Goal: Find contact information: Find contact information

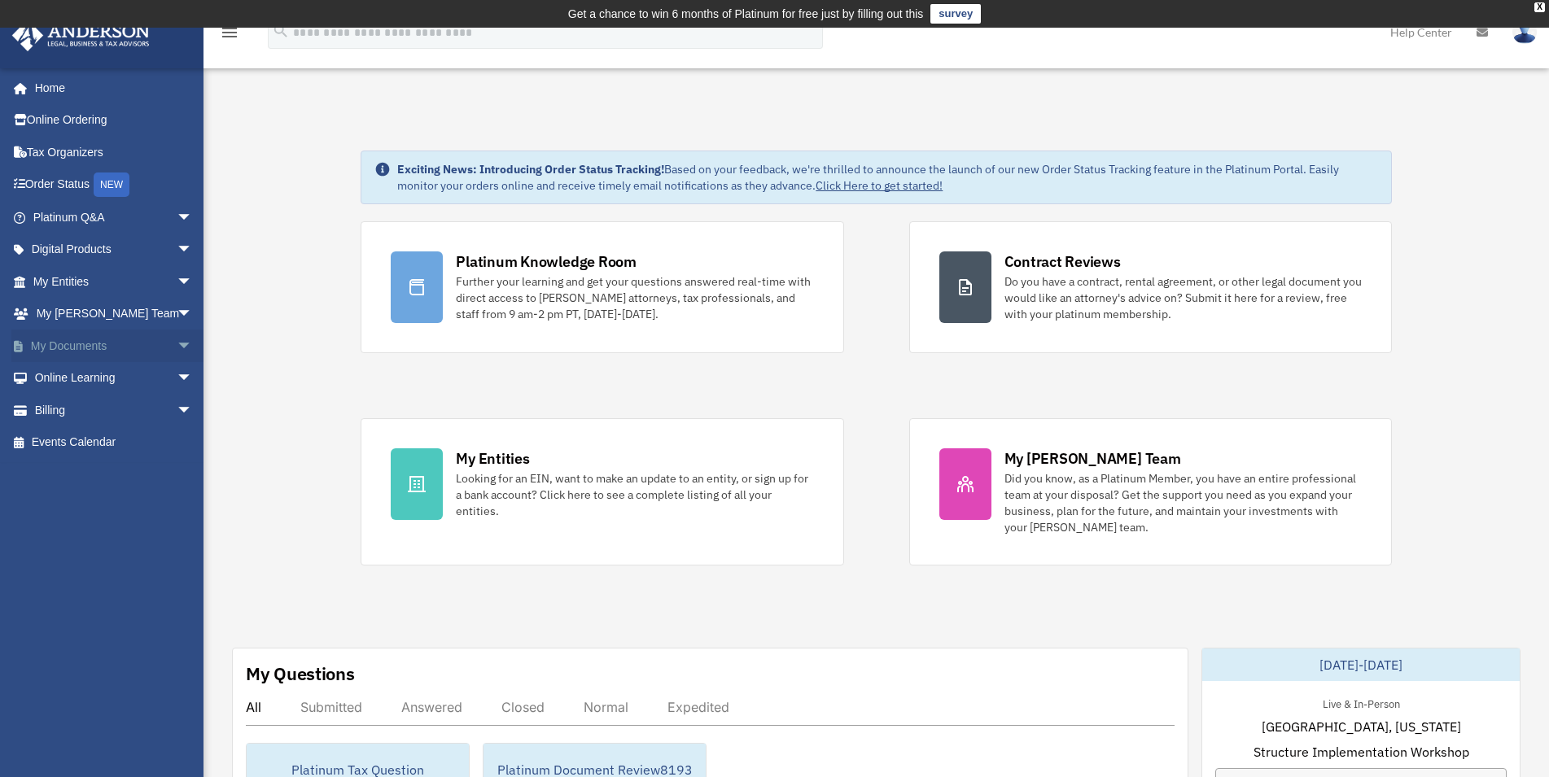
click at [177, 348] on span "arrow_drop_down" at bounding box center [193, 346] width 33 height 33
click at [76, 383] on link "Box" at bounding box center [120, 378] width 194 height 33
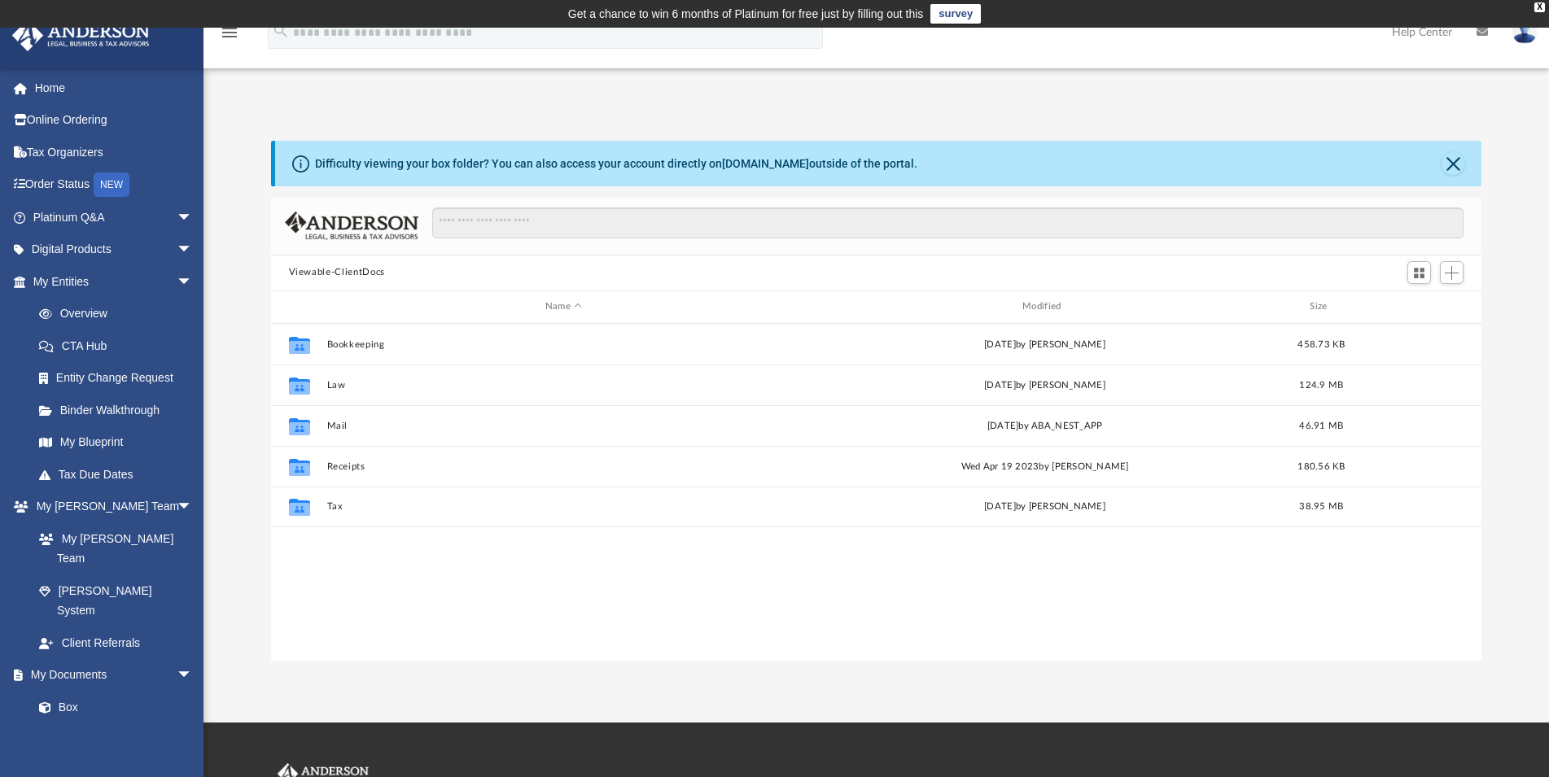
scroll to position [356, 1197]
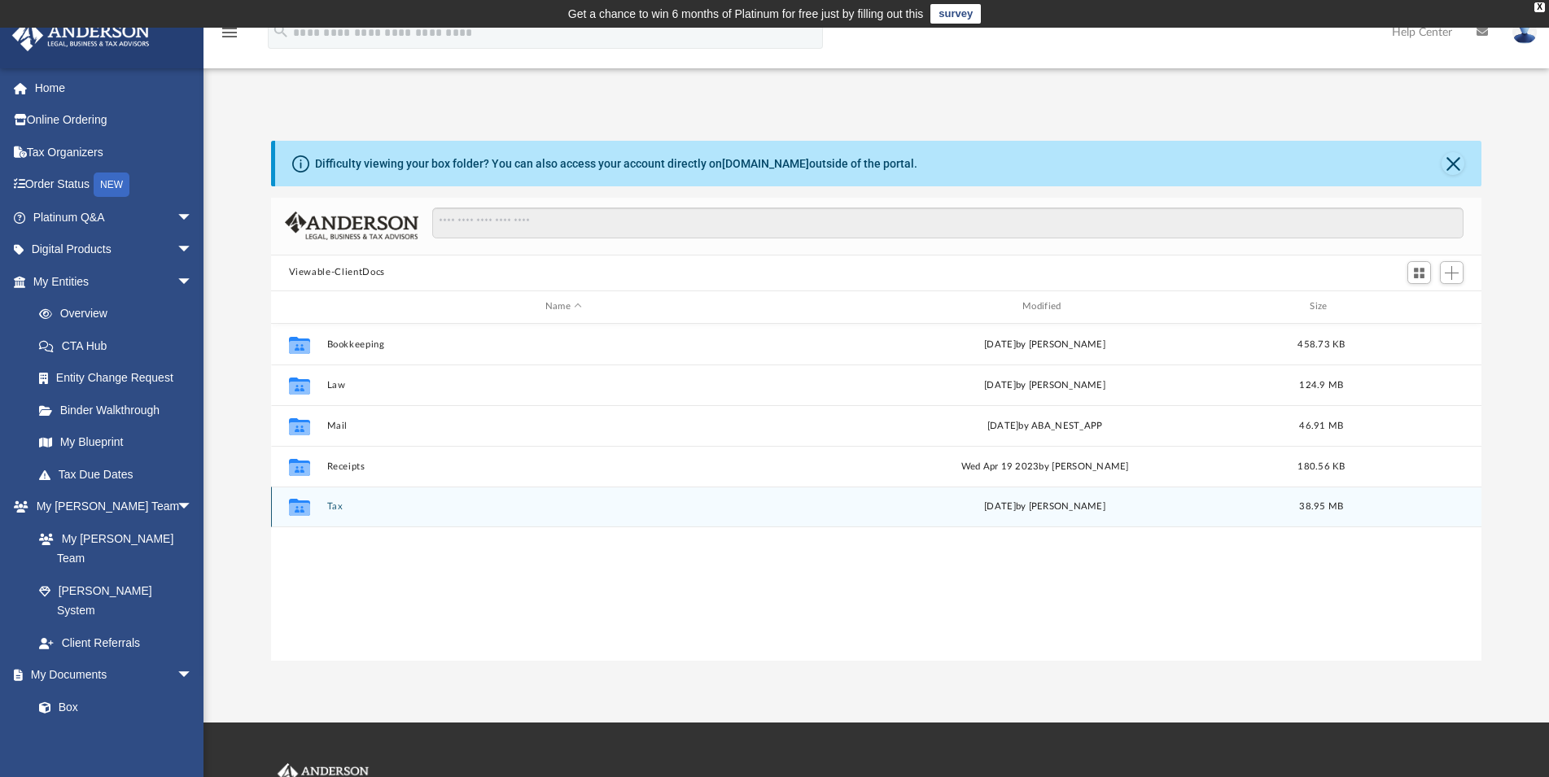
click at [312, 509] on icon "Collaborated Folder" at bounding box center [299, 507] width 26 height 26
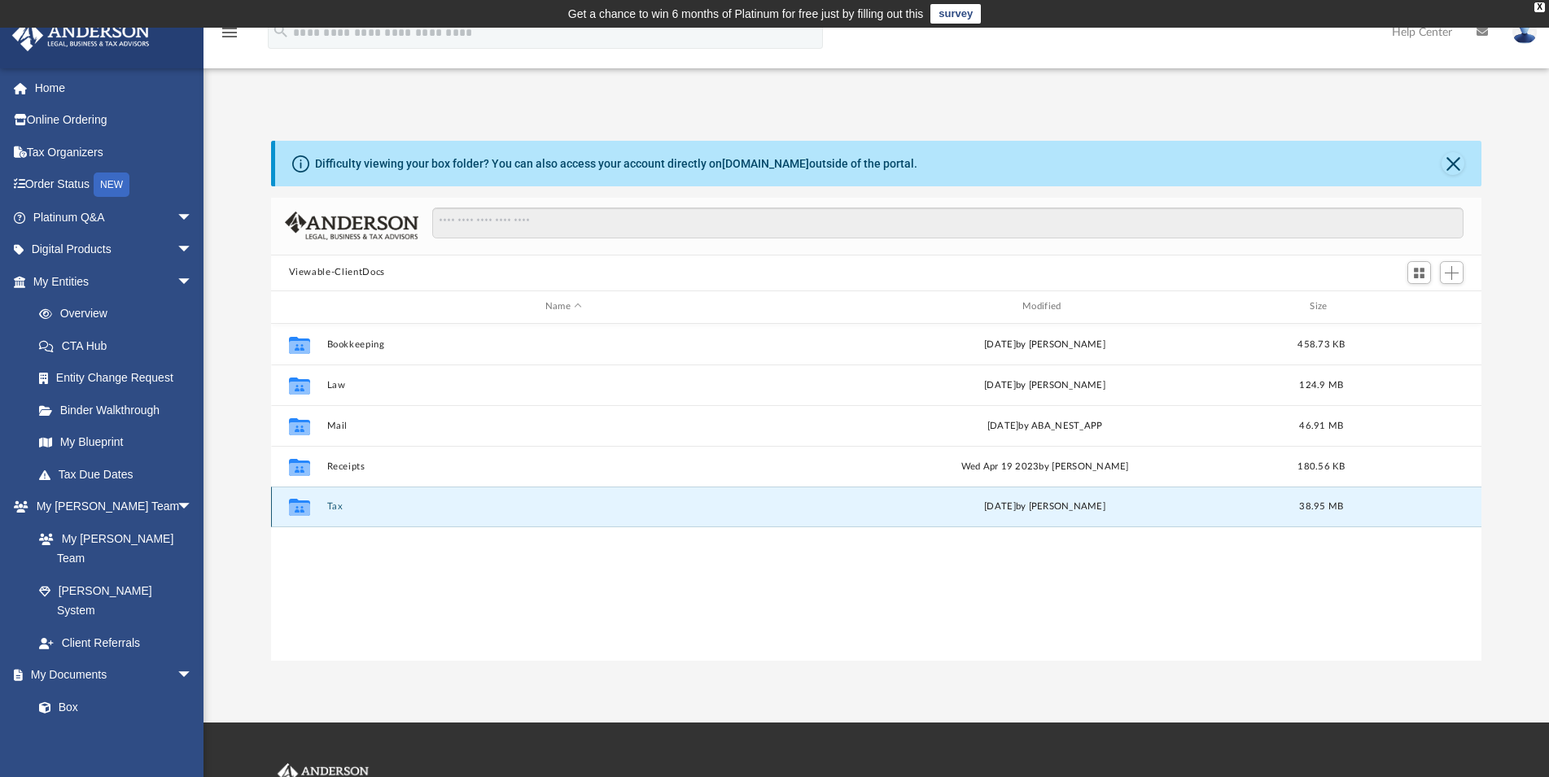
click at [312, 509] on icon "Collaborated Folder" at bounding box center [299, 507] width 26 height 26
click at [323, 505] on div "Collaborated Folder Tax [DATE] by [PERSON_NAME] 38.95 MB" at bounding box center [876, 507] width 1211 height 41
click at [299, 507] on icon "grid" at bounding box center [298, 509] width 21 height 13
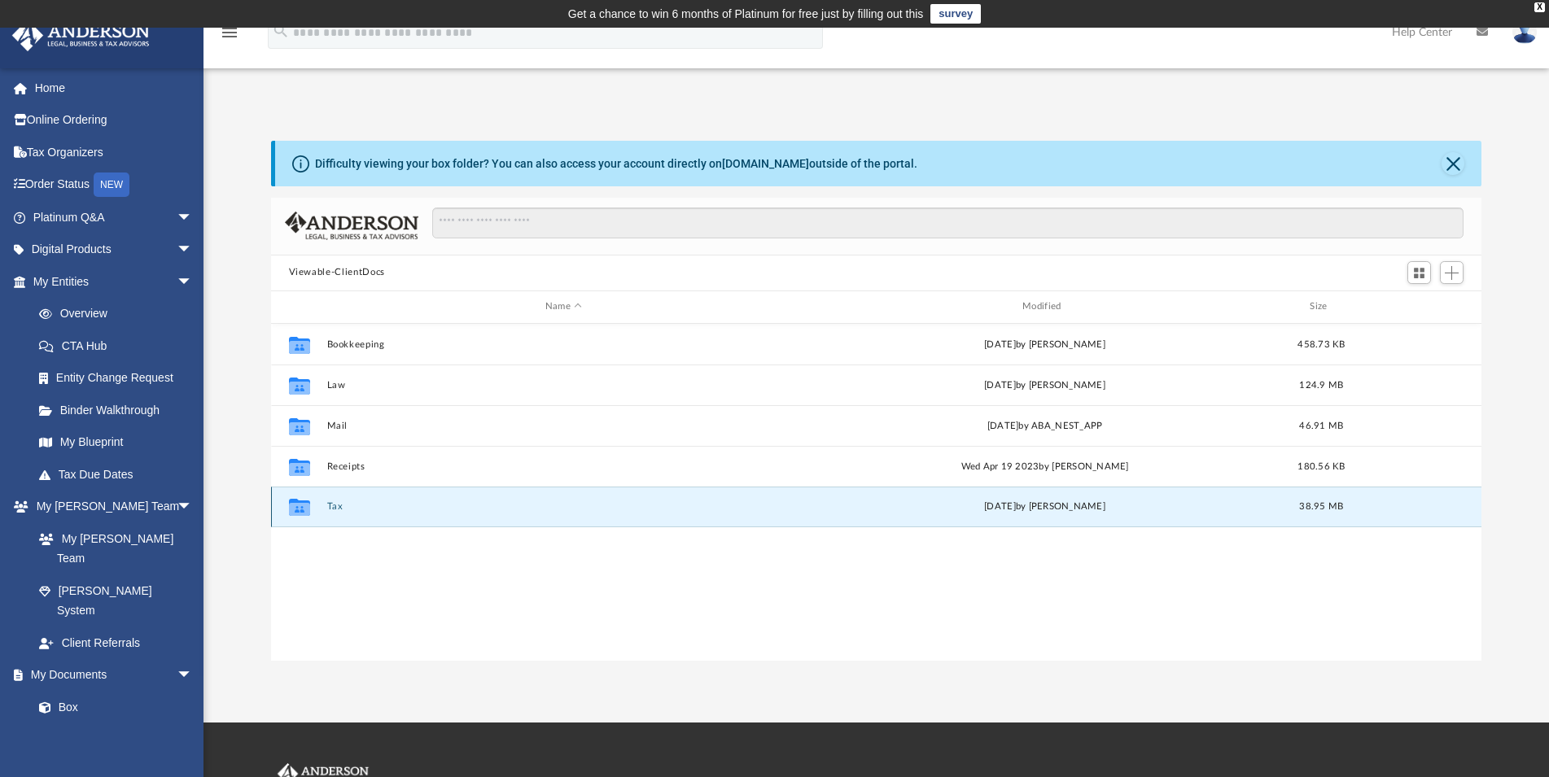
click at [299, 507] on icon "grid" at bounding box center [298, 509] width 21 height 13
click at [738, 163] on link "[DOMAIN_NAME]" at bounding box center [765, 163] width 87 height 13
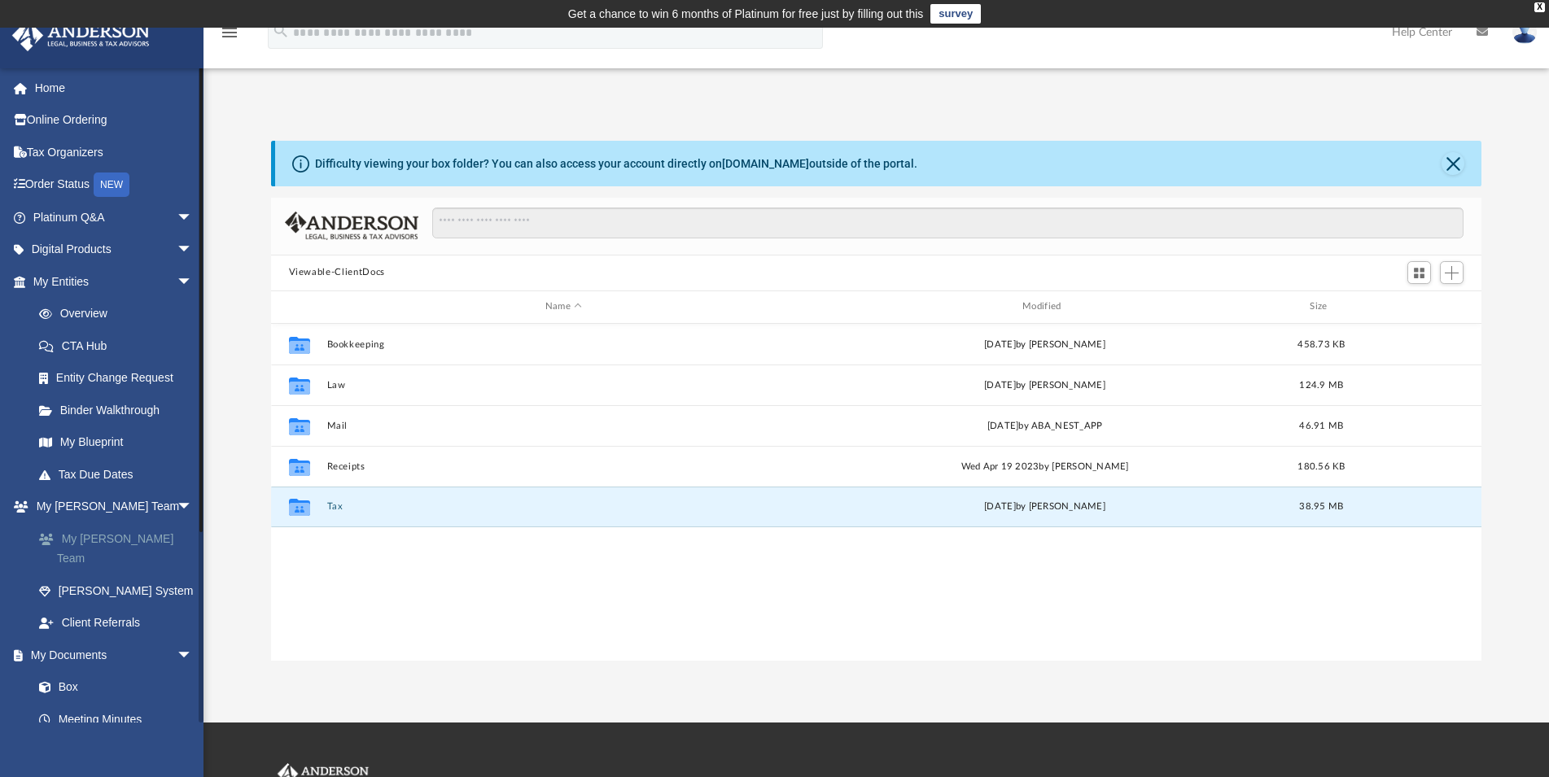
click at [133, 540] on link "My [PERSON_NAME] Team" at bounding box center [120, 548] width 194 height 52
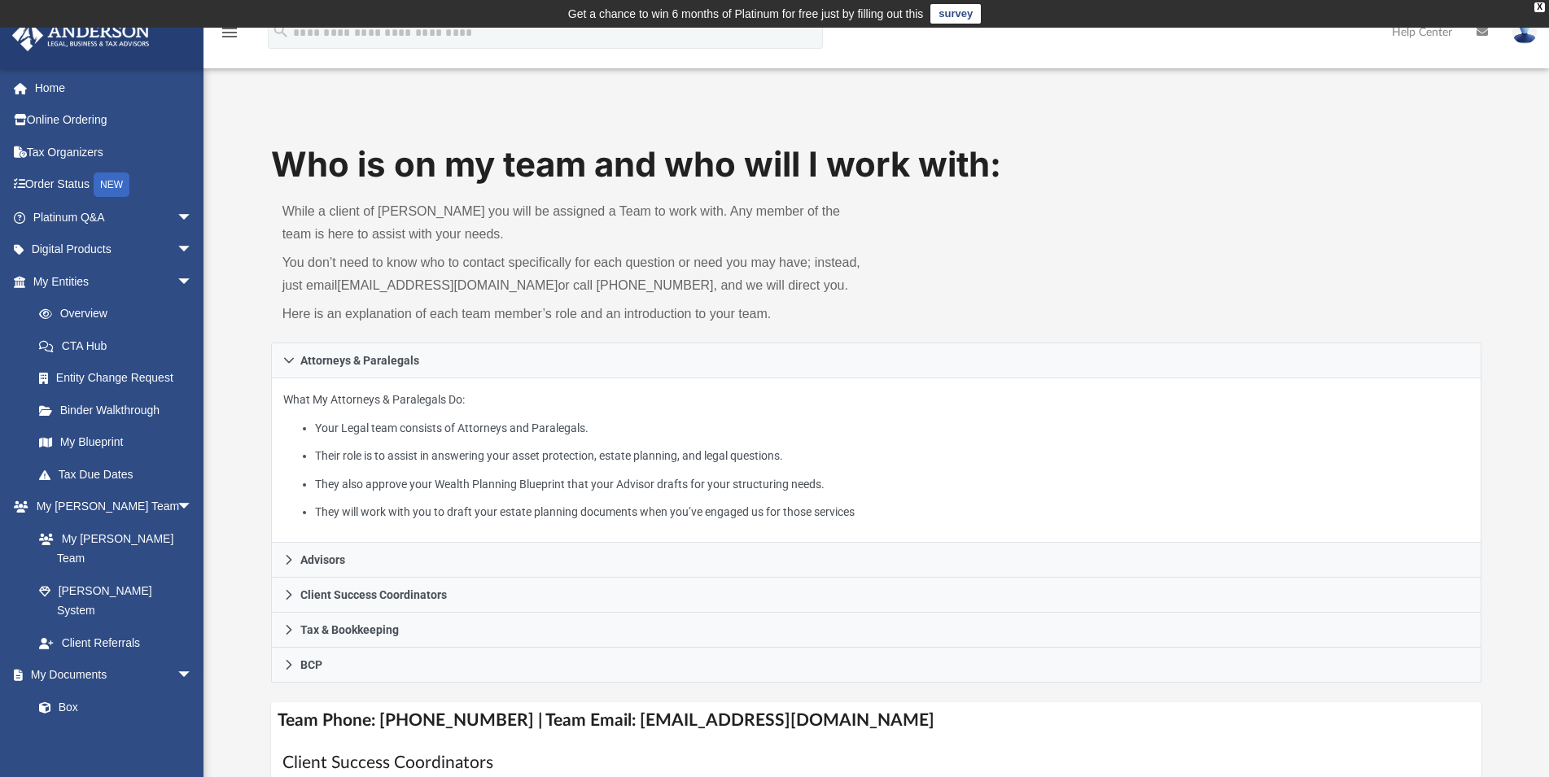
scroll to position [332, 0]
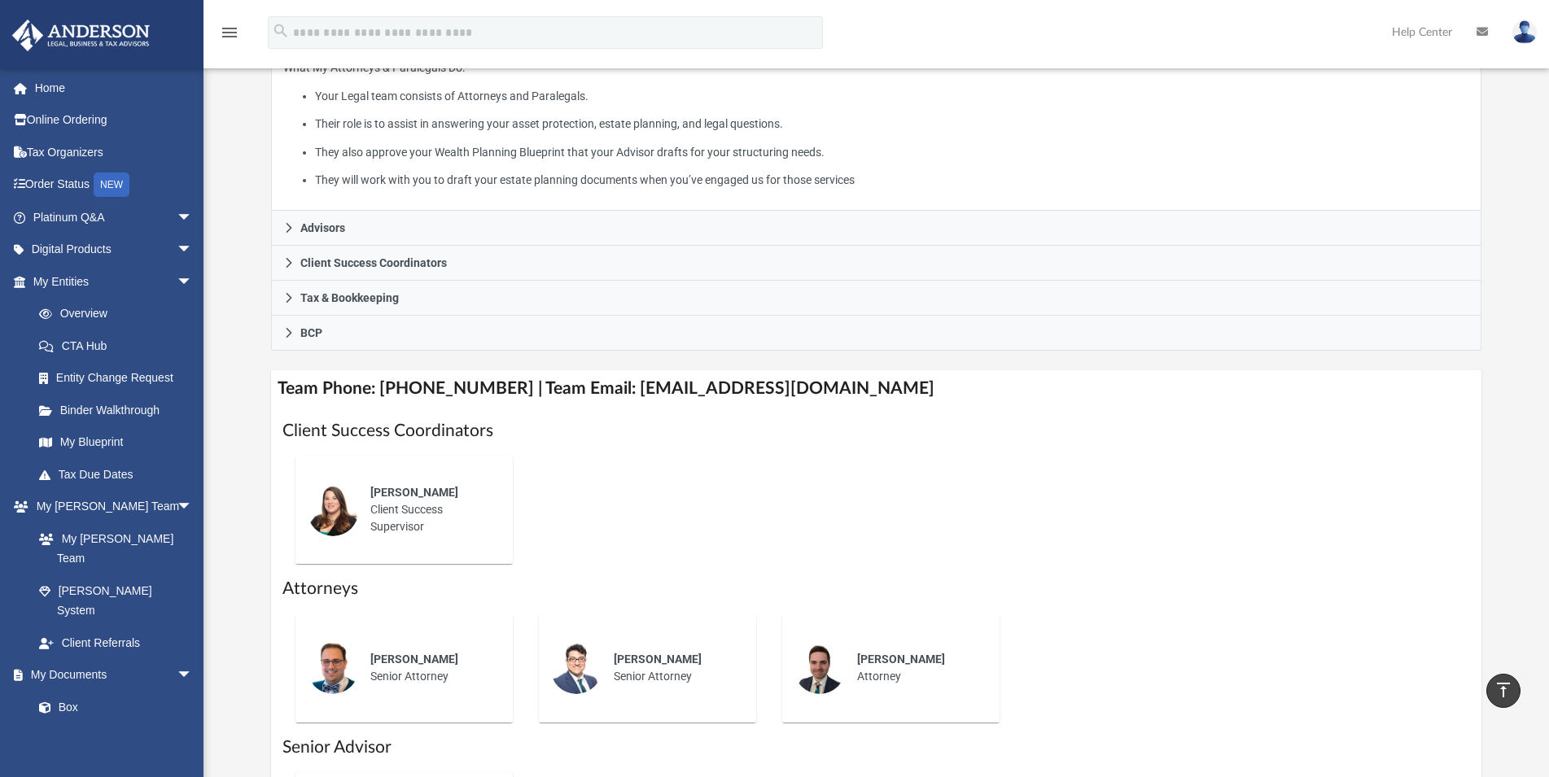
click at [624, 395] on h4 "Team Phone: [PHONE_NUMBER] | Team Email: [EMAIL_ADDRESS][DOMAIN_NAME]" at bounding box center [876, 388] width 1211 height 37
drag, startPoint x: 605, startPoint y: 391, endPoint x: 852, endPoint y: 387, distance: 246.6
click at [852, 387] on h4 "Team Phone: [PHONE_NUMBER] | Team Email: [EMAIL_ADDRESS][DOMAIN_NAME]" at bounding box center [876, 388] width 1211 height 37
copy h4 "[EMAIL_ADDRESS][DOMAIN_NAME]"
